Goal: Find specific page/section: Find specific page/section

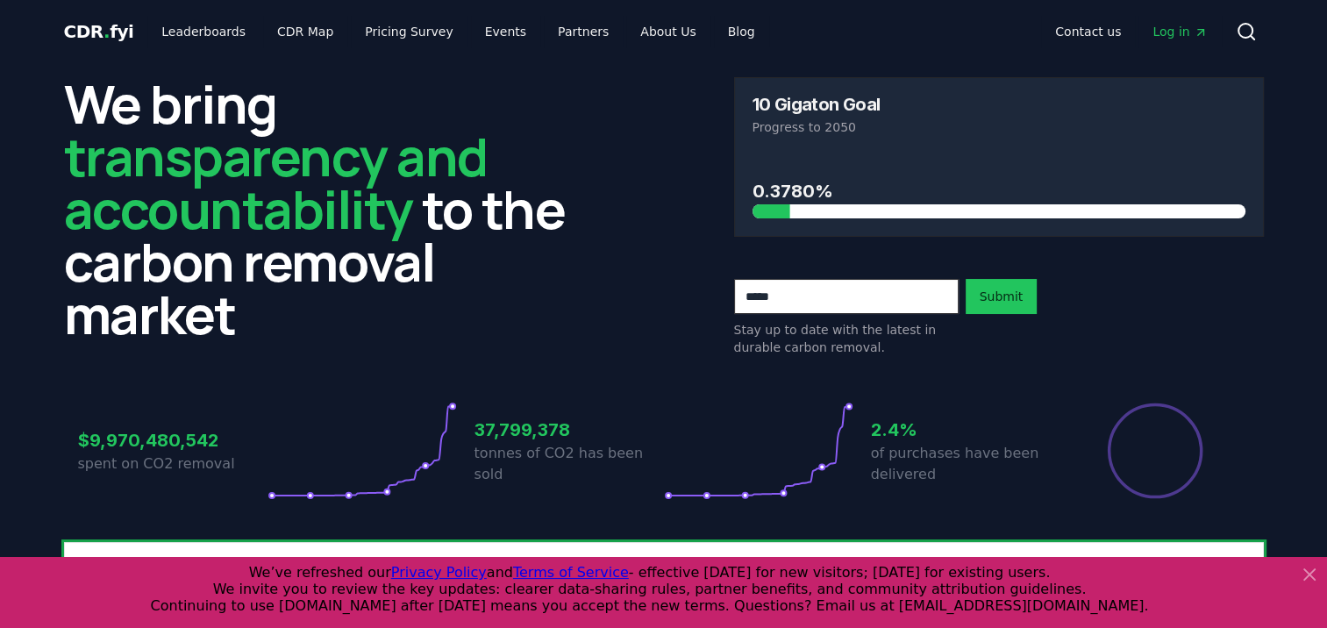
click at [1311, 577] on icon at bounding box center [1309, 574] width 21 height 21
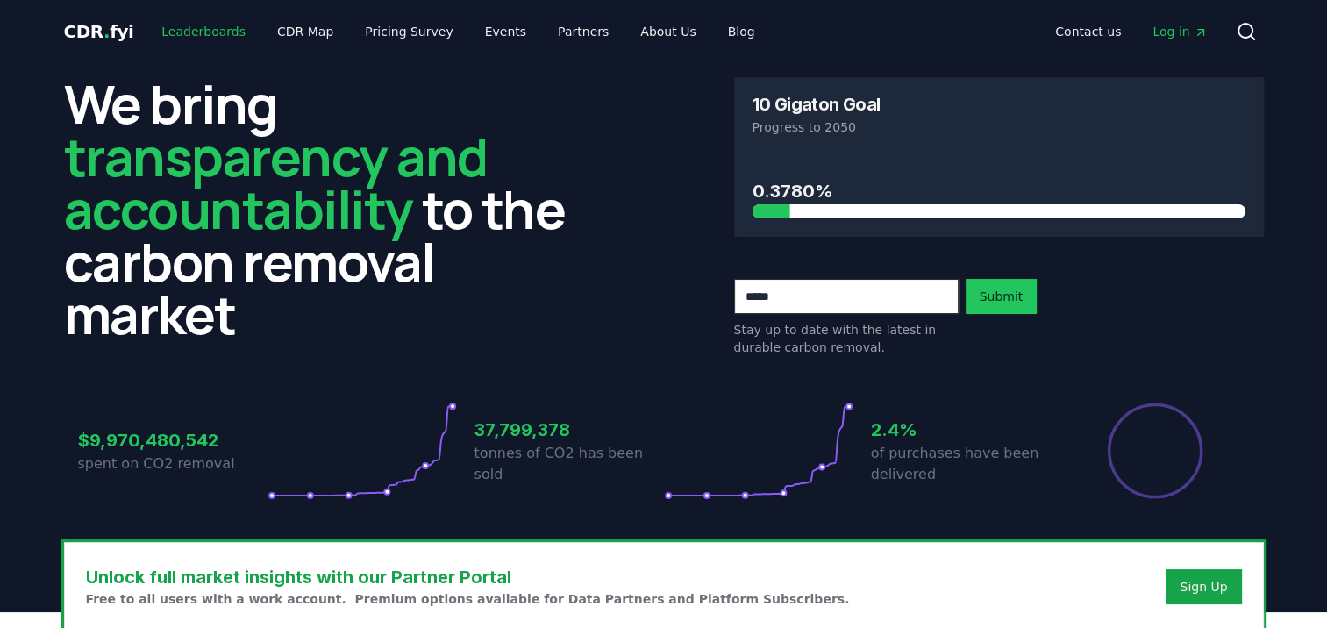
click at [214, 30] on link "Leaderboards" at bounding box center [203, 32] width 112 height 32
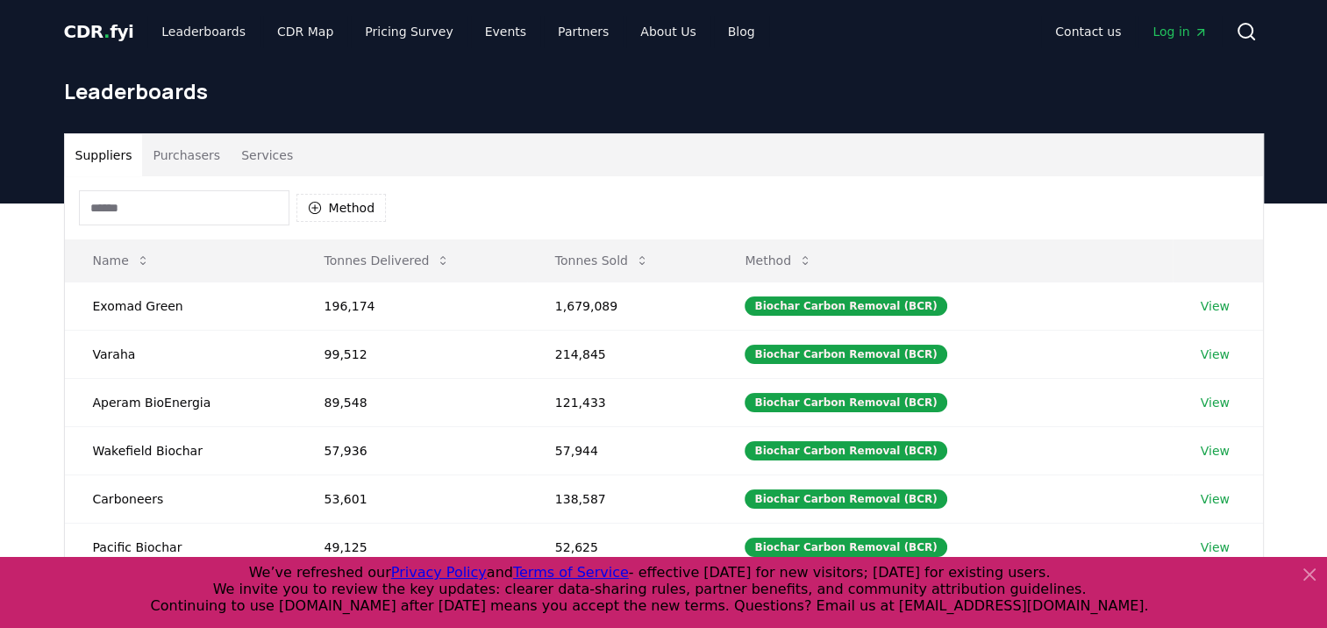
click at [194, 152] on button "Purchasers" at bounding box center [186, 155] width 89 height 42
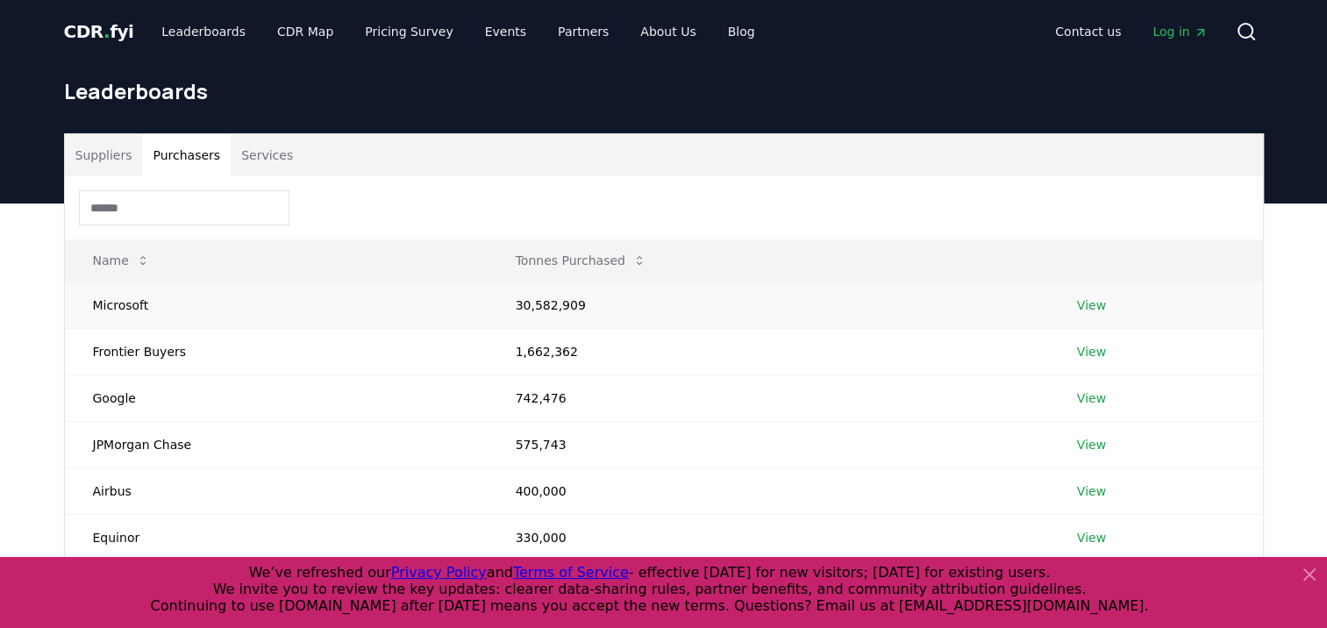
click at [1091, 304] on link "View" at bounding box center [1091, 306] width 29 height 18
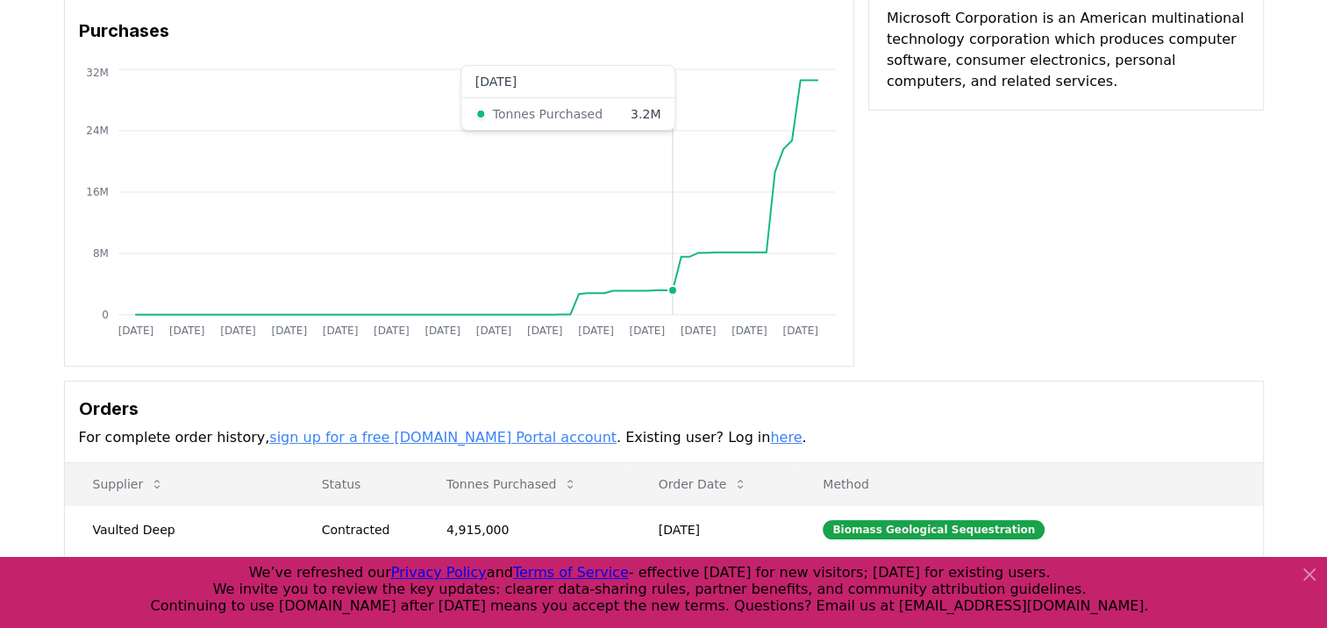
scroll to position [258, 0]
